Goal: Information Seeking & Learning: Understand process/instructions

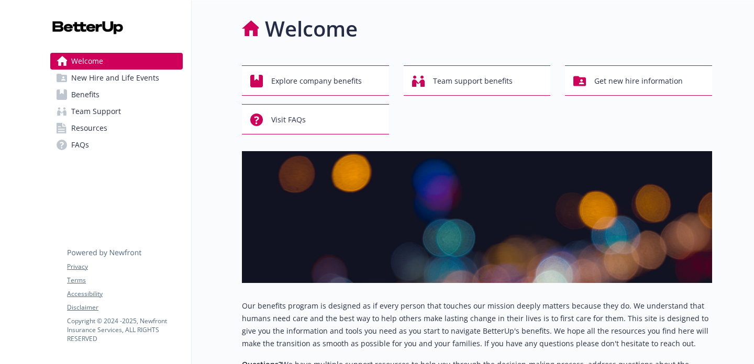
click at [96, 95] on span "Benefits" at bounding box center [85, 94] width 28 height 17
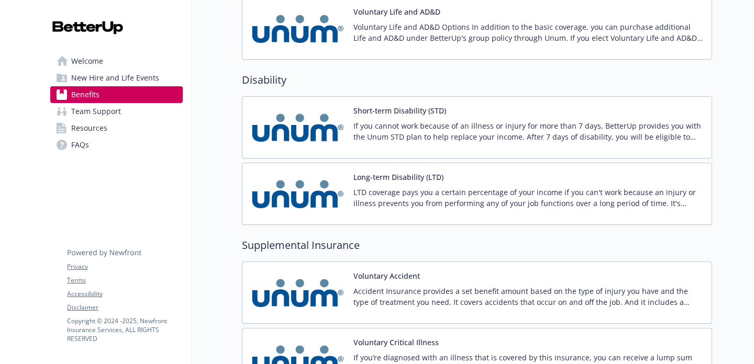
scroll to position [1005, 0]
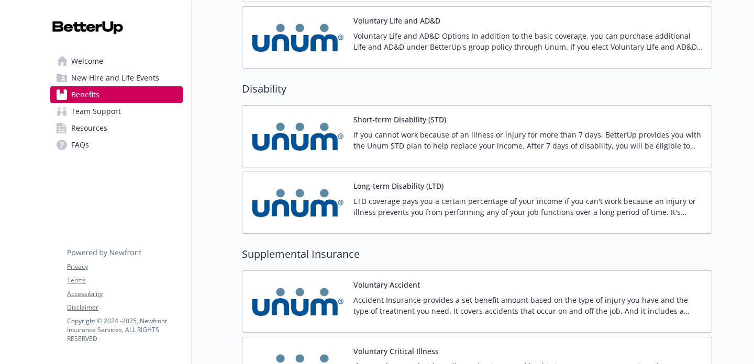
click at [340, 128] on img at bounding box center [298, 136] width 94 height 44
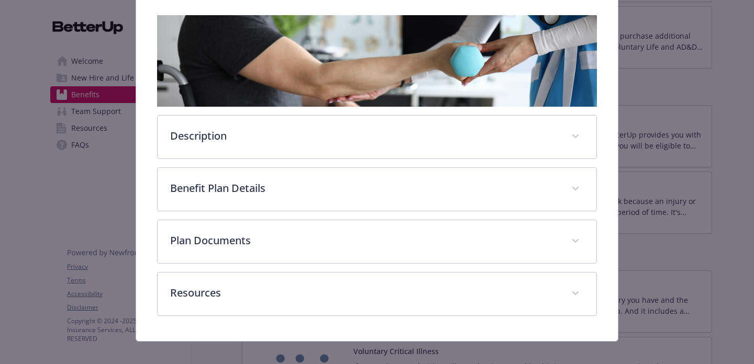
scroll to position [172, 0]
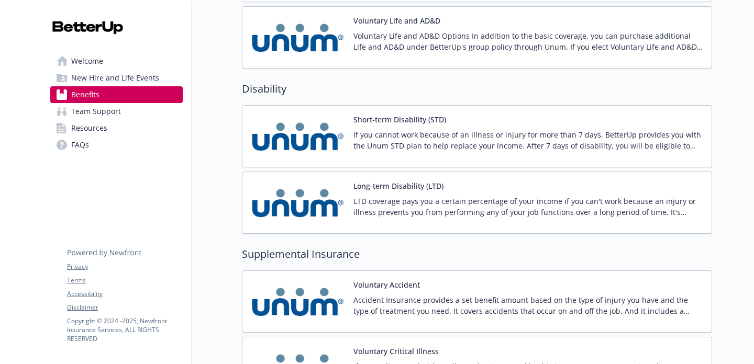
scroll to position [1005, 0]
click at [442, 145] on p "If you cannot work because of an illness or injury for more than 7 days, Better…" at bounding box center [528, 141] width 350 height 22
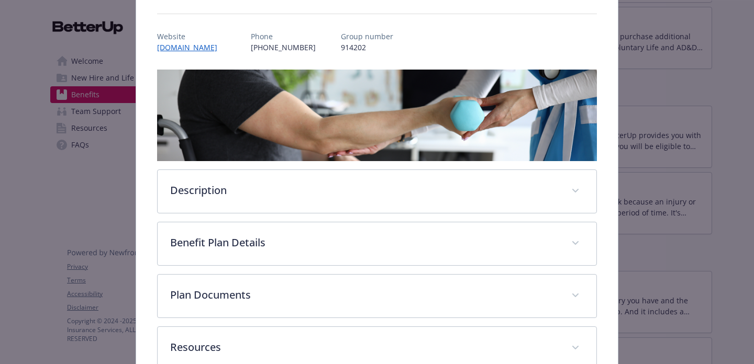
scroll to position [108, 0]
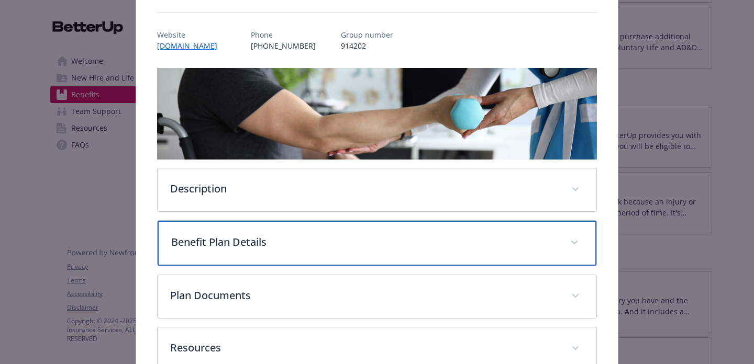
click at [396, 251] on div "Benefit Plan Details" at bounding box center [377, 243] width 439 height 45
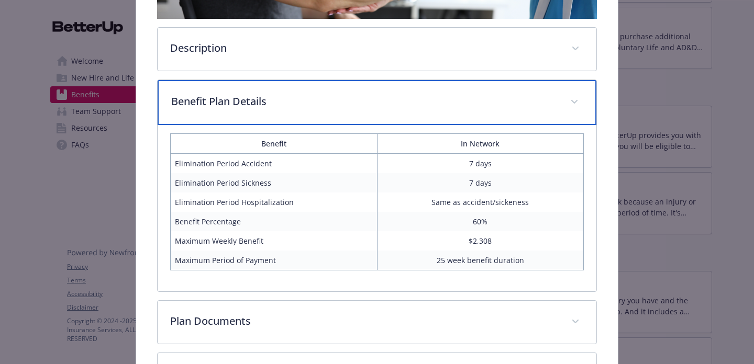
scroll to position [255, 0]
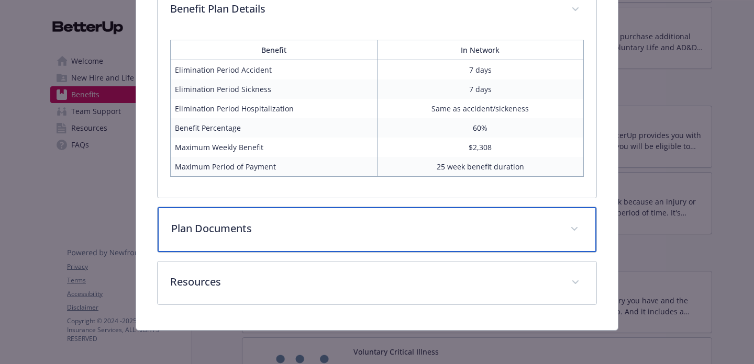
click at [467, 221] on div "Plan Documents" at bounding box center [377, 229] width 439 height 45
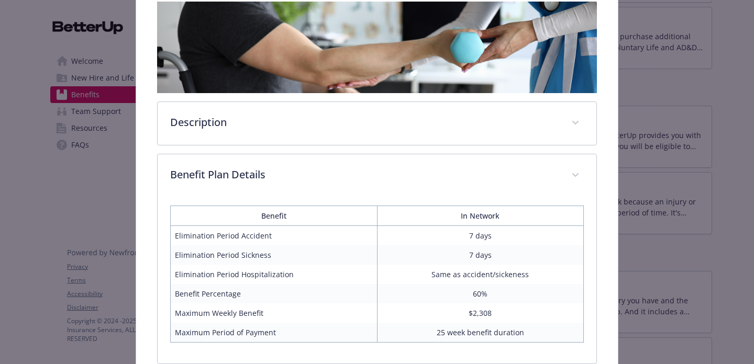
scroll to position [140, 0]
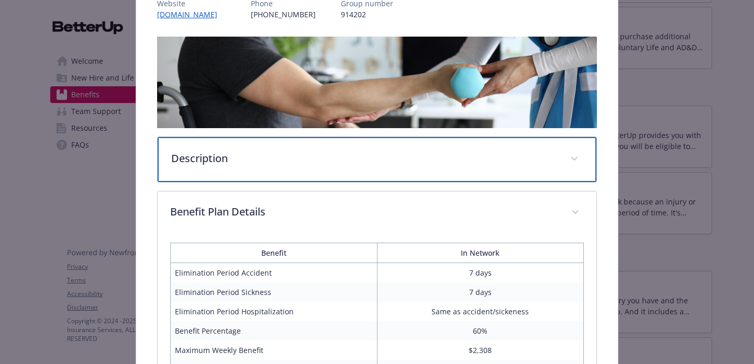
click at [406, 144] on div "Description" at bounding box center [377, 159] width 439 height 45
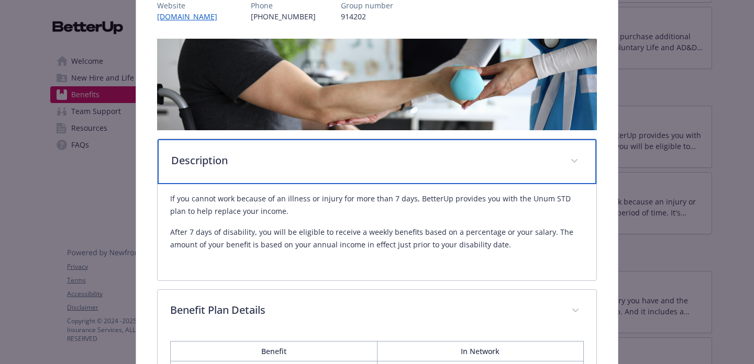
scroll to position [0, 0]
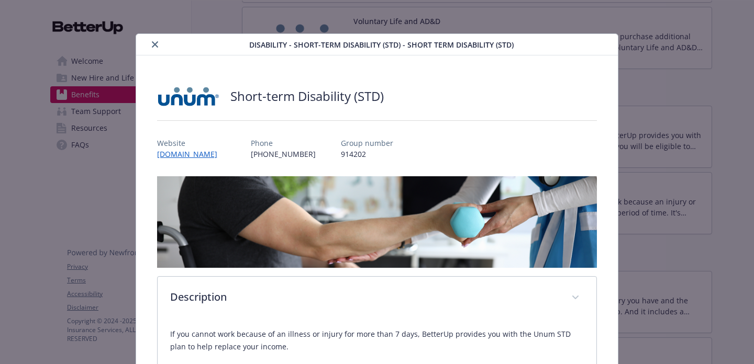
click at [153, 44] on icon "close" at bounding box center [155, 44] width 6 height 6
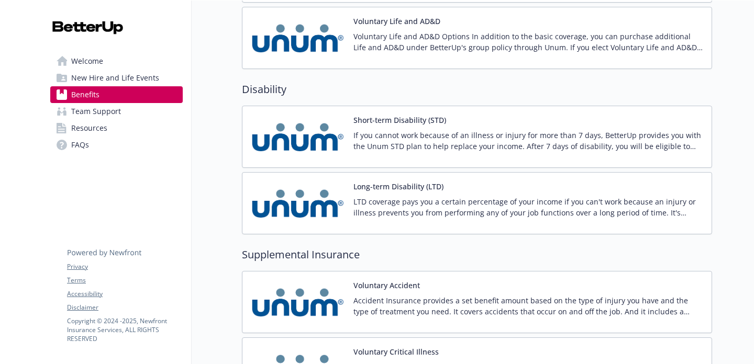
click at [465, 129] on div "Short-term Disability (STD) If you cannot work because of an illness or injury …" at bounding box center [528, 137] width 350 height 44
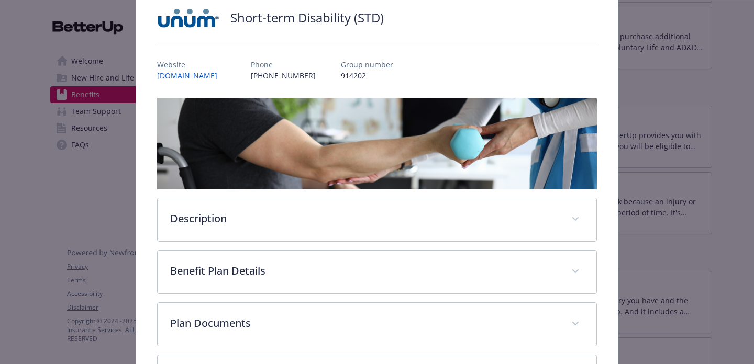
scroll to position [172, 0]
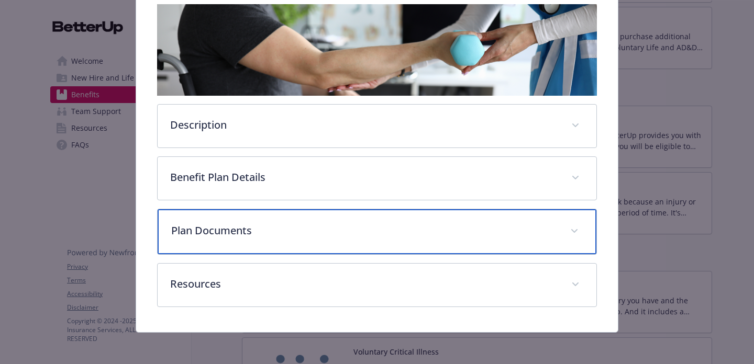
click at [317, 242] on div "Plan Documents" at bounding box center [377, 231] width 439 height 45
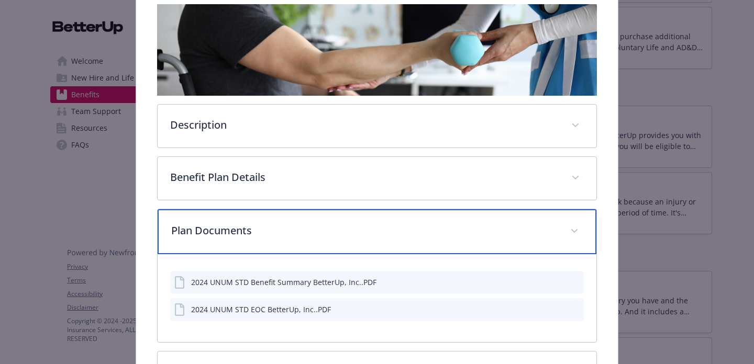
scroll to position [262, 0]
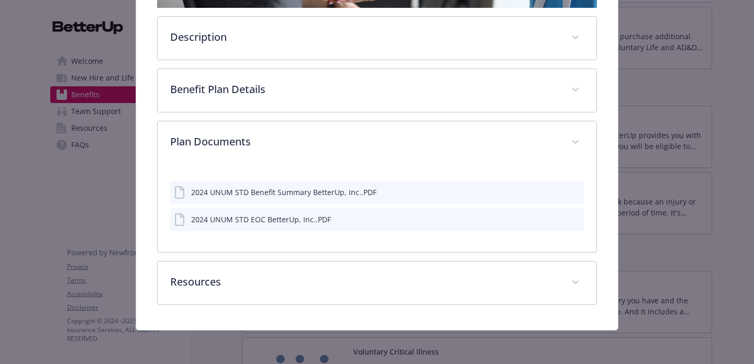
click at [577, 193] on icon "preview file" at bounding box center [573, 191] width 9 height 7
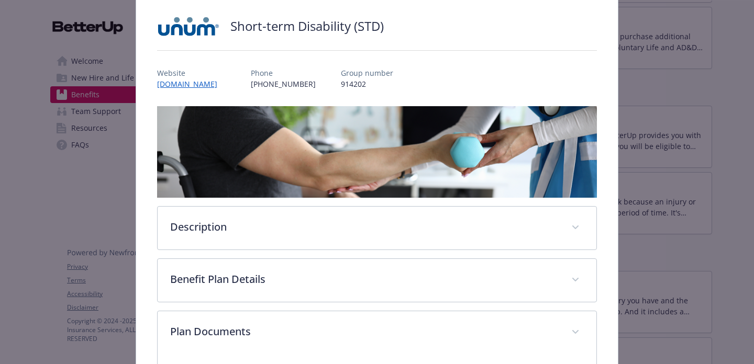
scroll to position [0, 0]
